Goal: Information Seeking & Learning: Learn about a topic

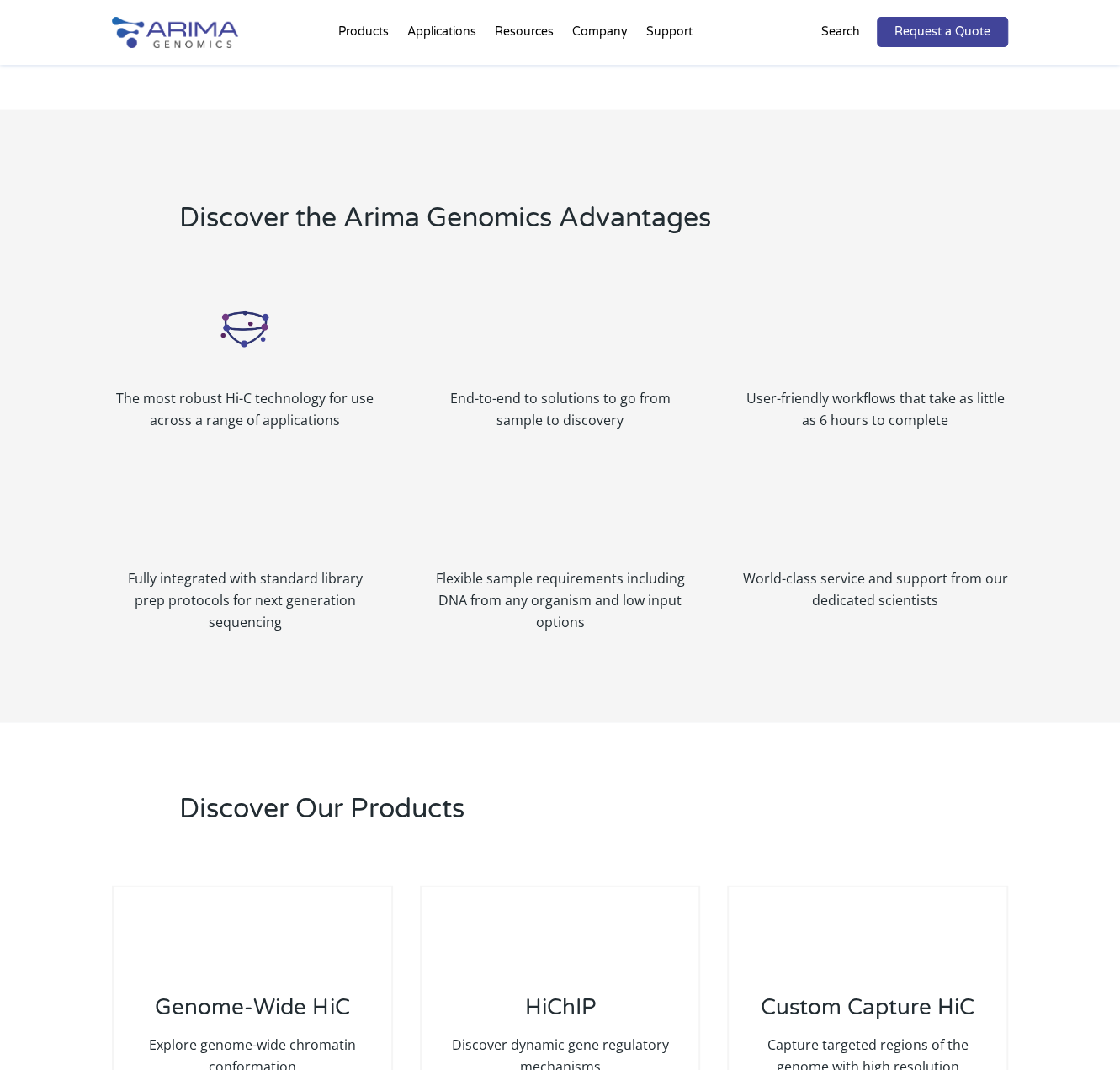
scroll to position [1839, 0]
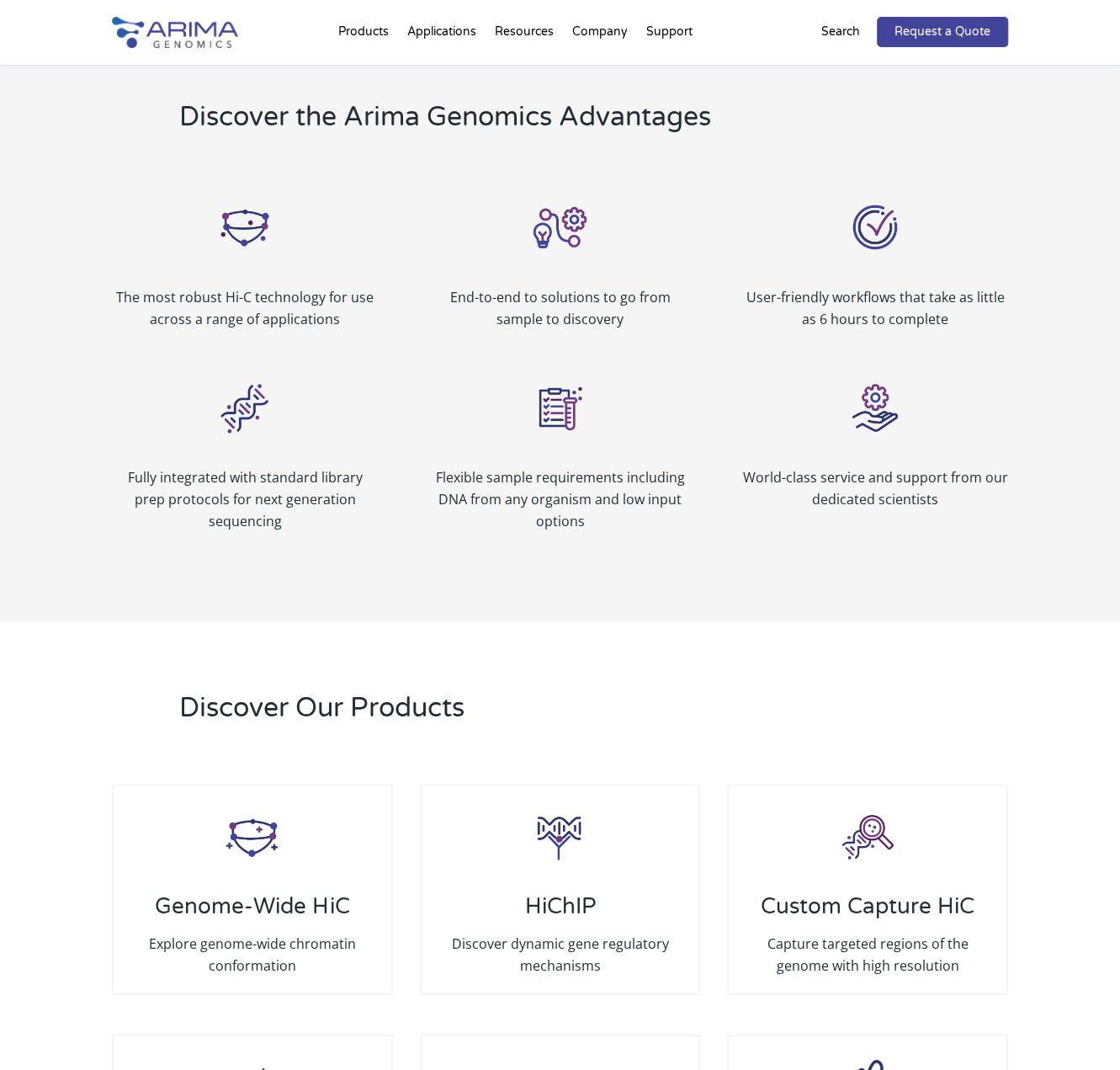
click at [463, 91] on link "Technology Overview" at bounding box center [499, 96] width 169 height 33
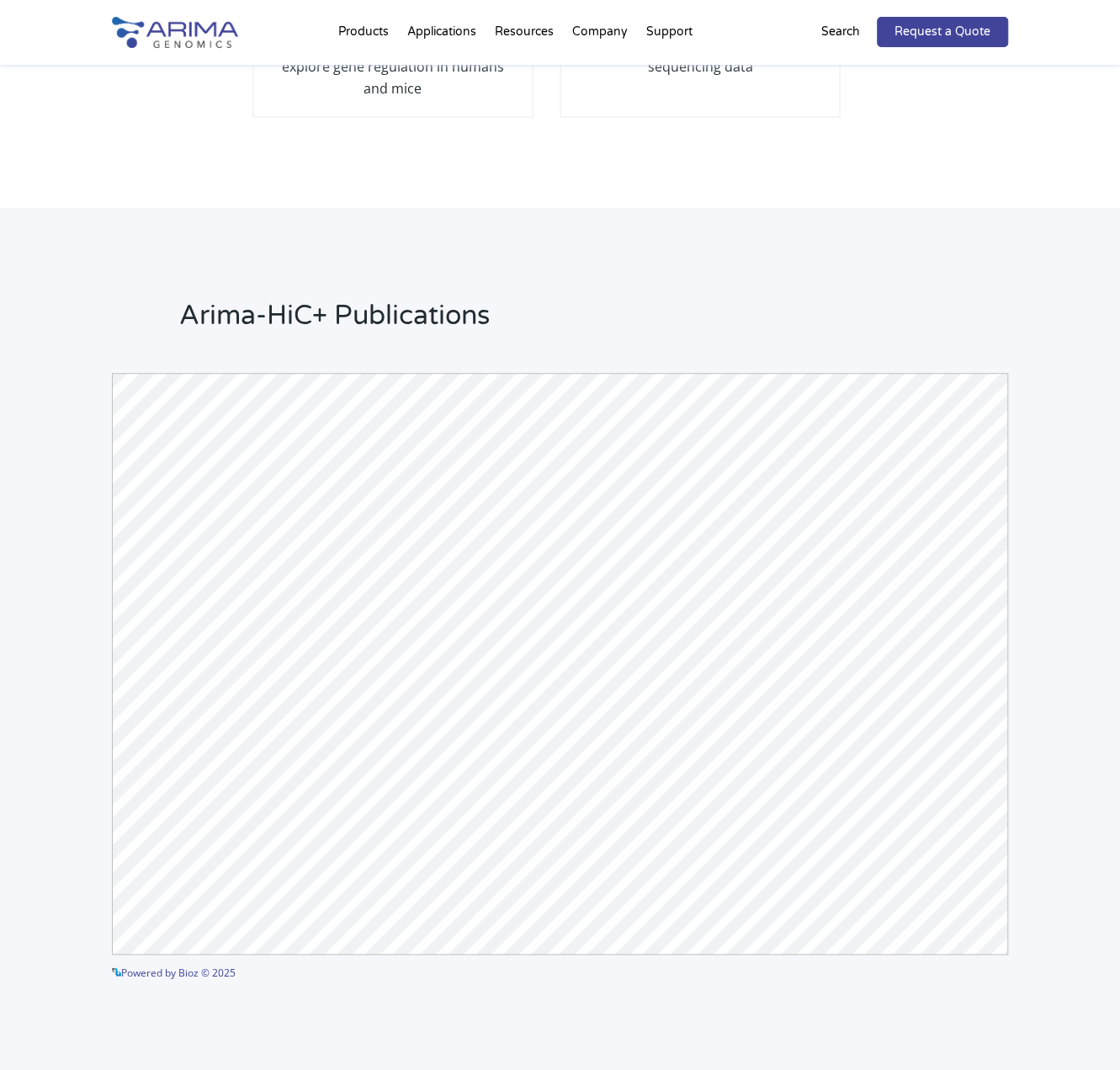
scroll to position [3703, 0]
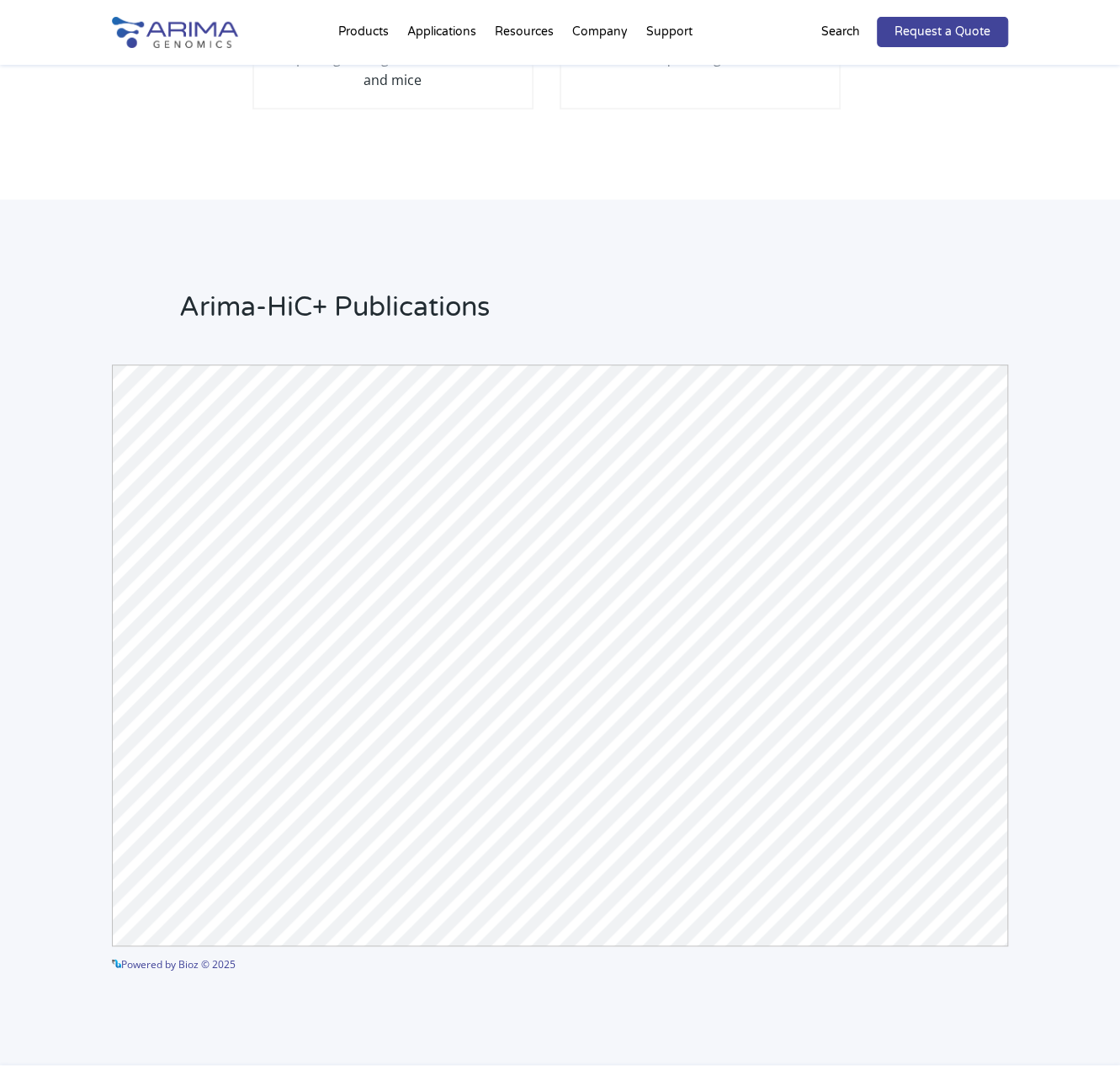
click at [189, 18] on img at bounding box center [175, 32] width 127 height 31
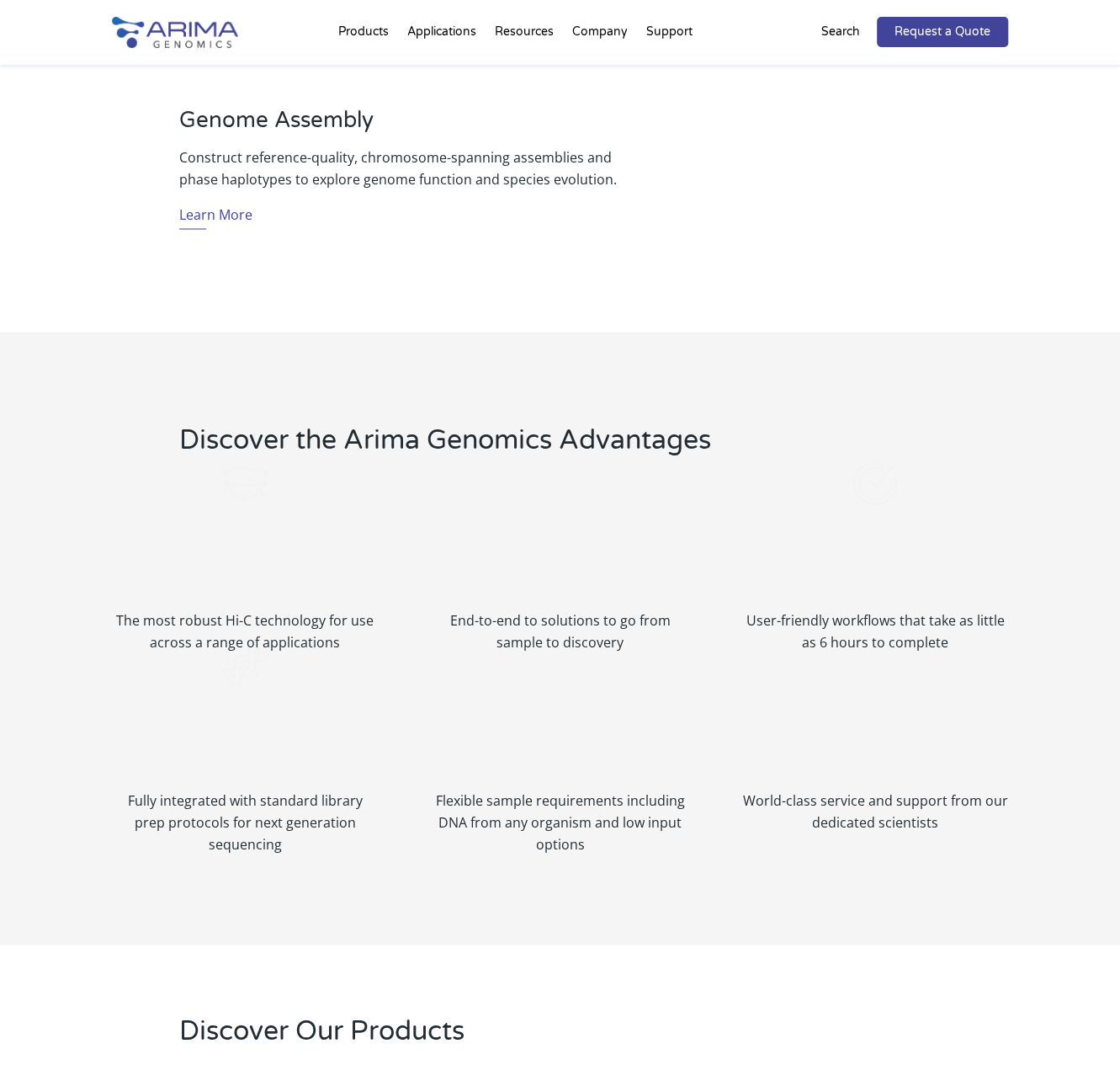
scroll to position [1495, 0]
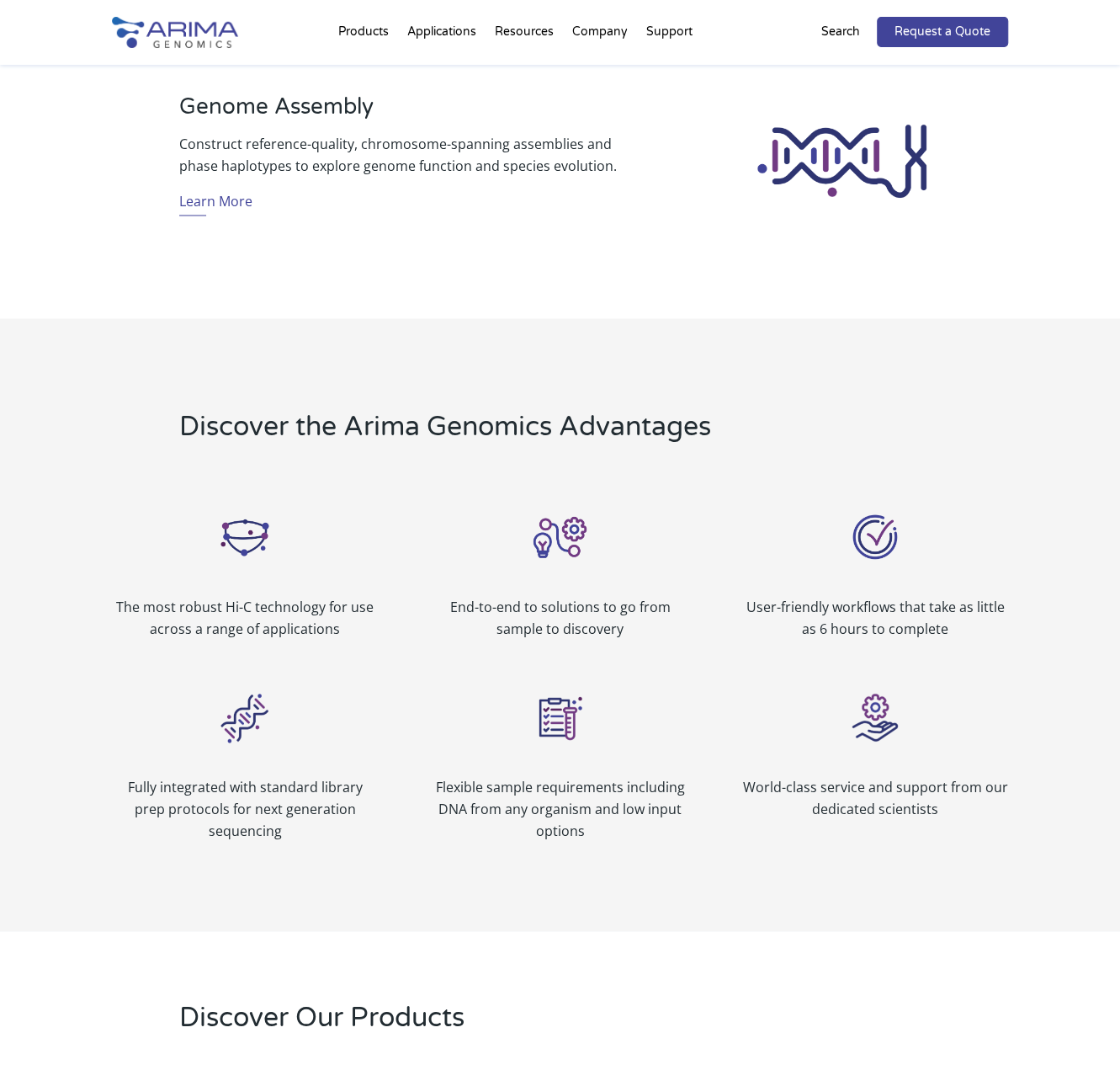
click at [593, 417] on h2 "Discover the Arima Genomics Advantages" at bounding box center [475, 433] width 592 height 50
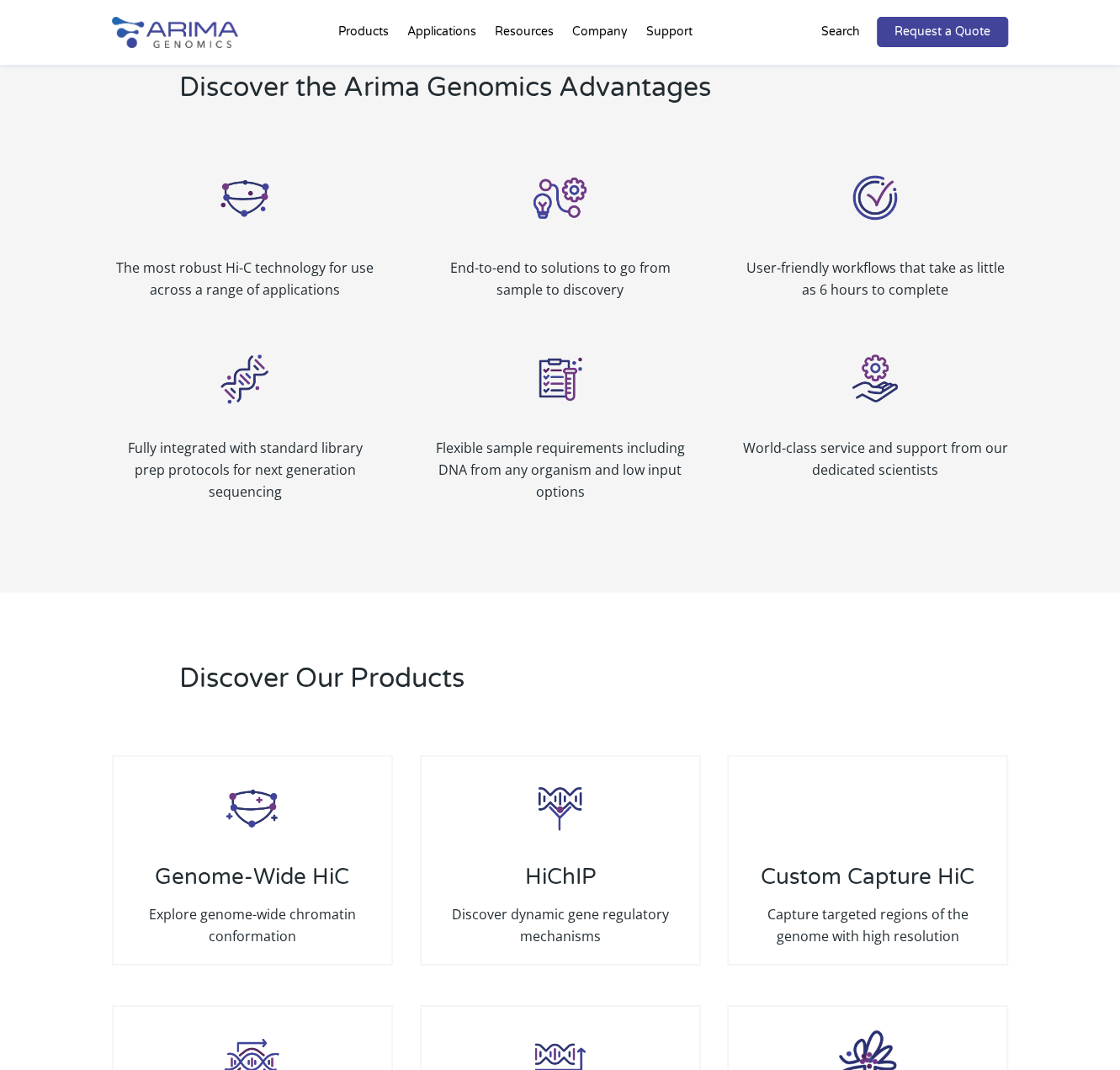
scroll to position [1834, 0]
click at [930, 175] on div "User-friendly workflows that take as little as 6 hours to complete" at bounding box center [874, 231] width 266 height 135
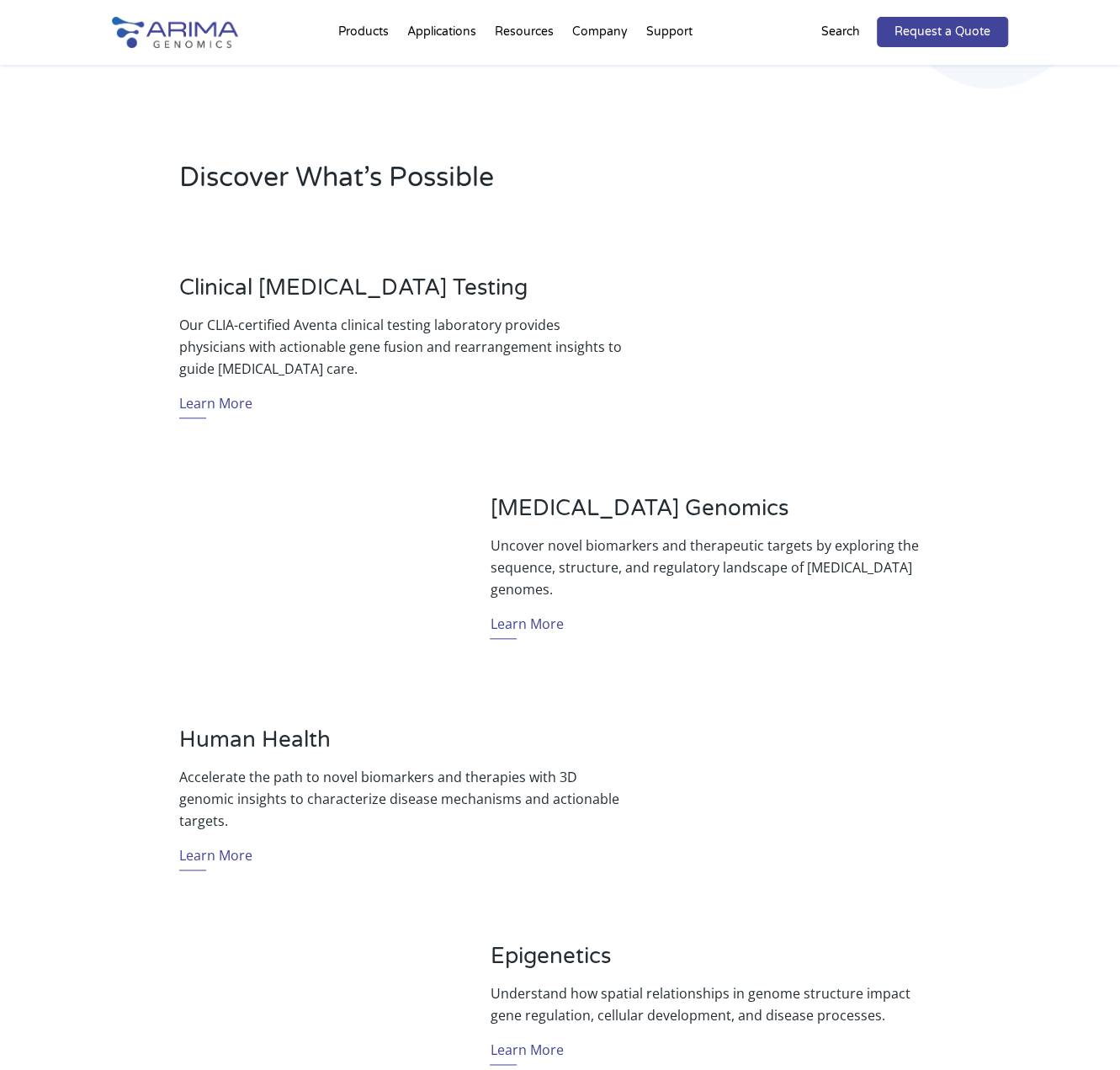
scroll to position [474, 0]
